Goal: Go to known website: Access a specific website the user already knows

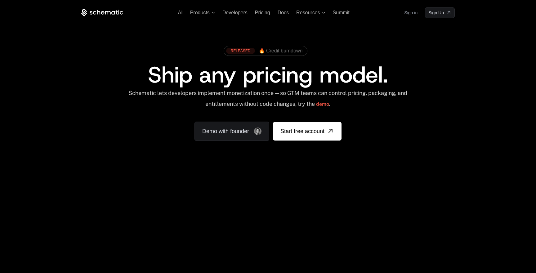
click at [413, 15] on link "Sign in" at bounding box center [410, 13] width 13 height 10
